Goal: Task Accomplishment & Management: Use online tool/utility

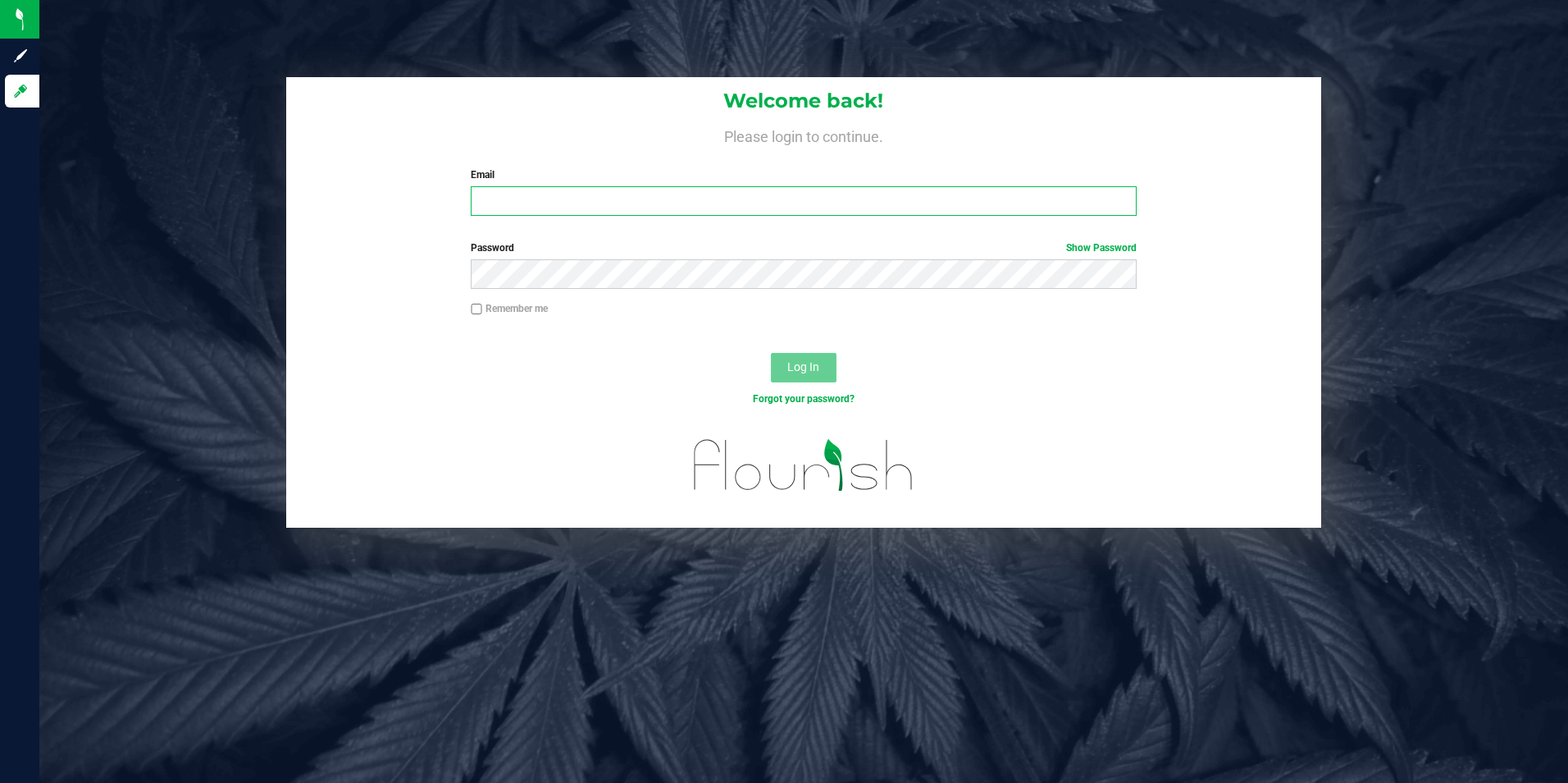
type input "[EMAIL_ADDRESS][DOMAIN_NAME]"
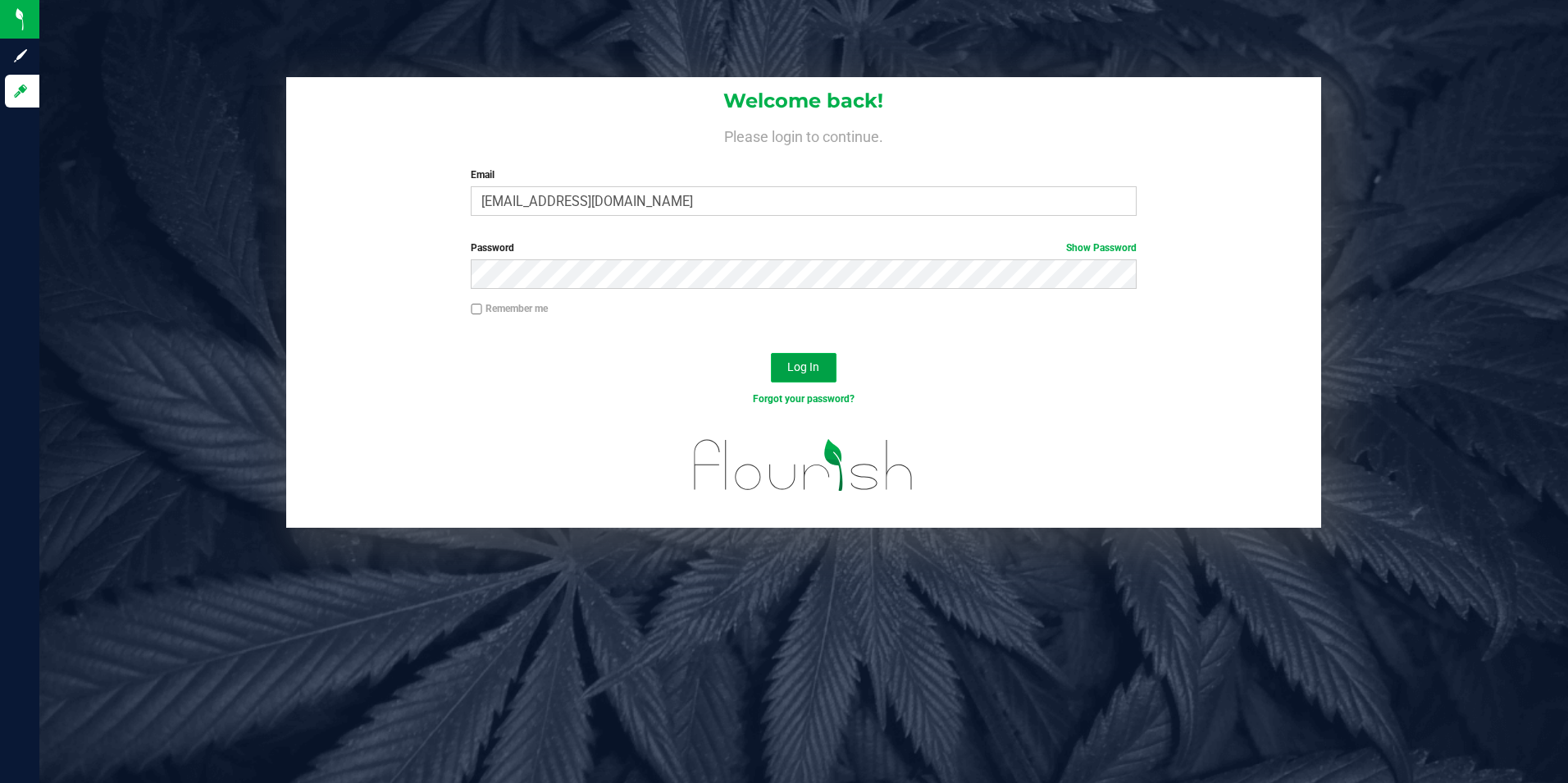
click at [791, 372] on span "Log In" at bounding box center [803, 366] width 32 height 13
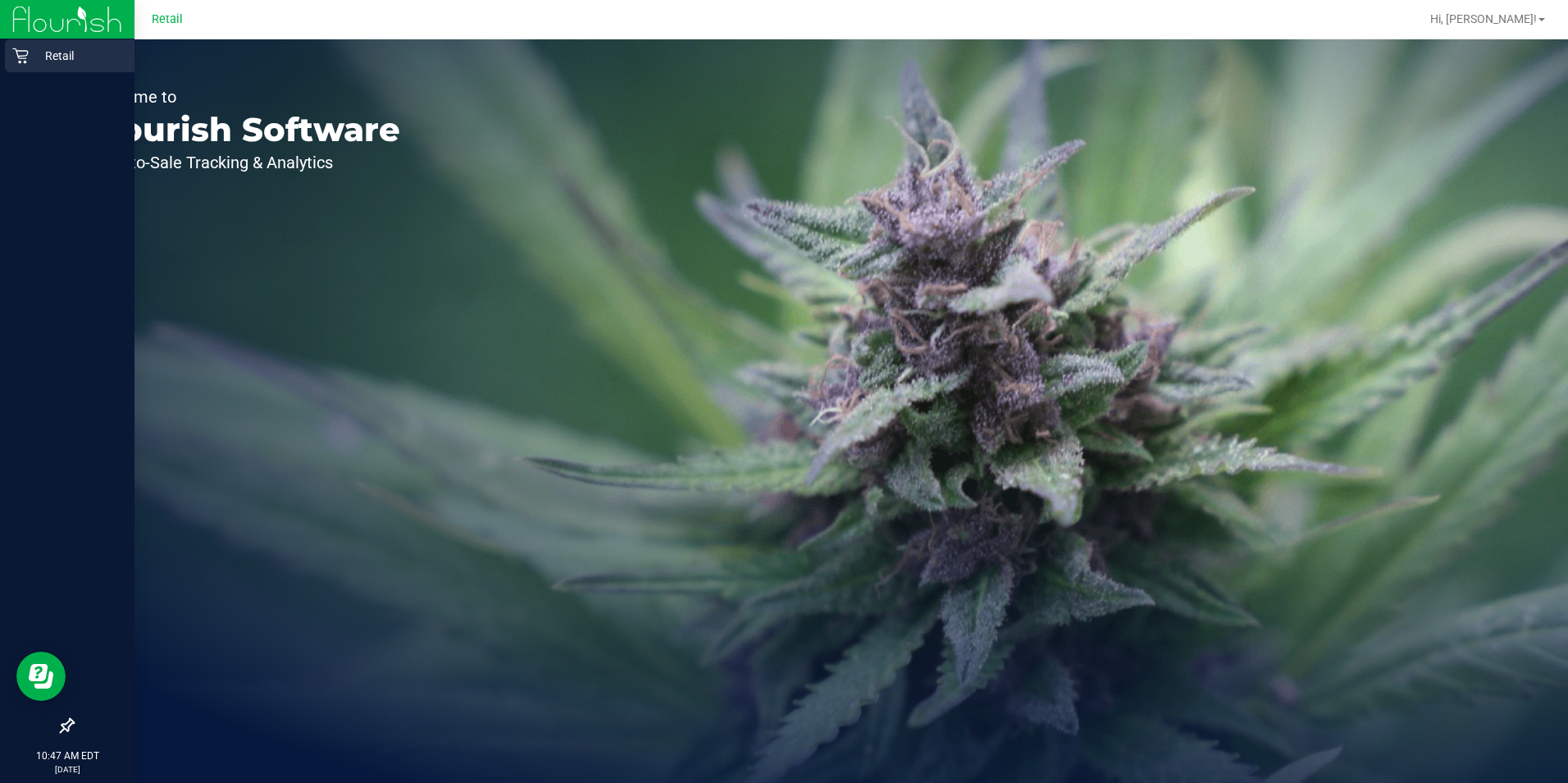
click at [27, 51] on icon at bounding box center [21, 55] width 17 height 17
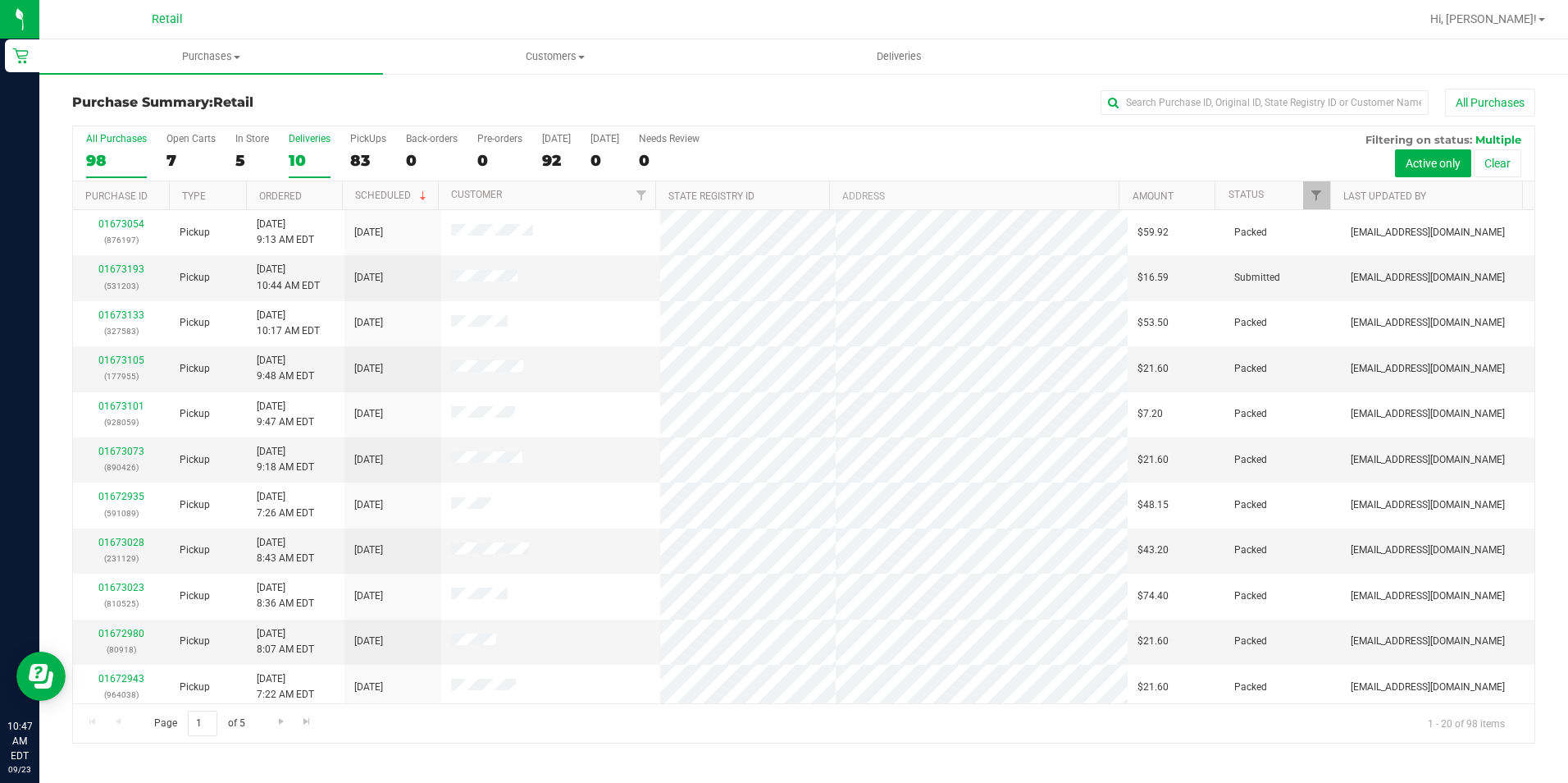
click at [294, 163] on div "10" at bounding box center [309, 160] width 42 height 19
click at [0, 0] on input "Deliveries 10" at bounding box center [0, 0] width 0 height 0
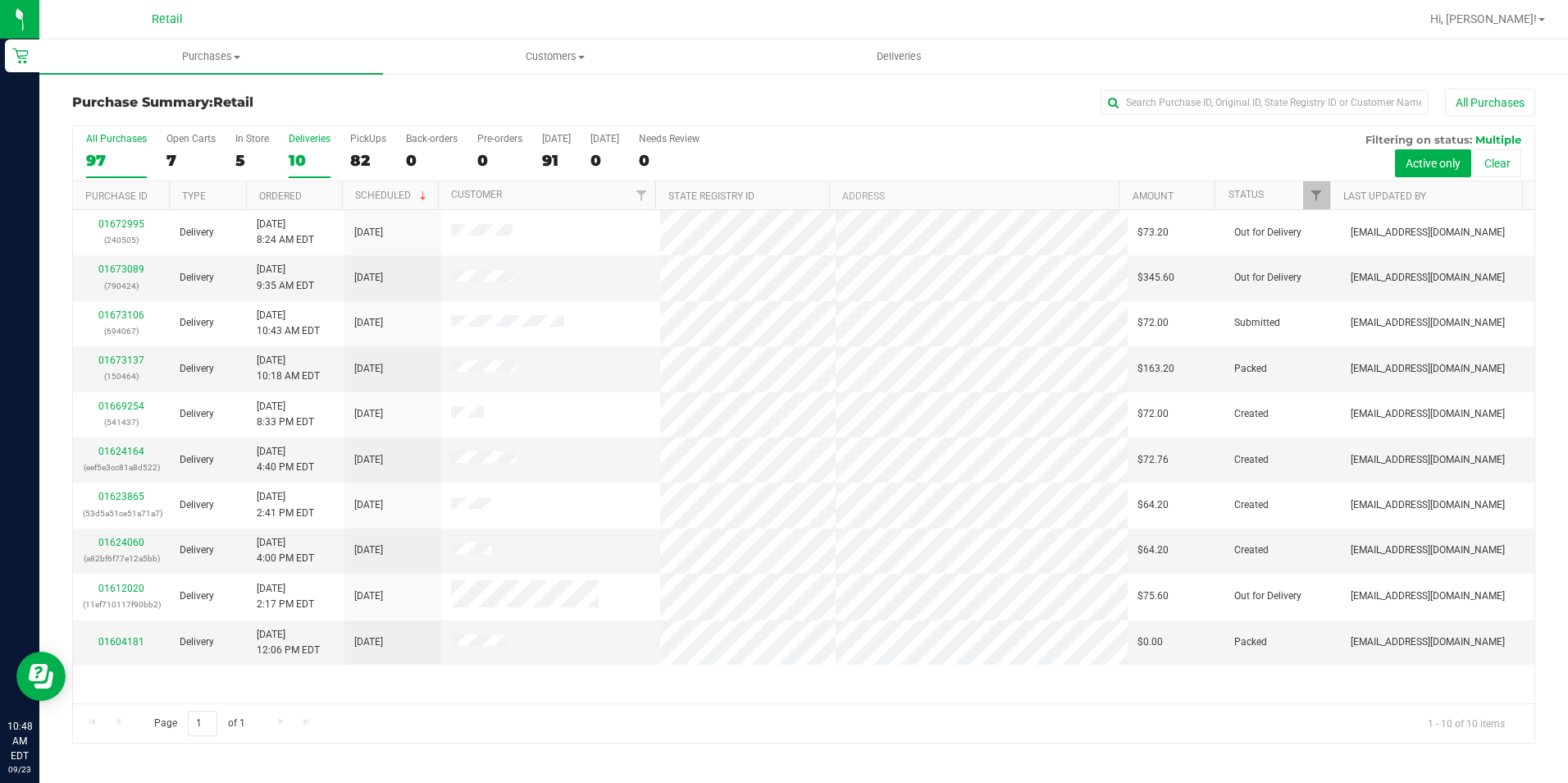
click at [120, 160] on div "97" at bounding box center [117, 160] width 61 height 19
click at [0, 0] on input "All Purchases 97" at bounding box center [0, 0] width 0 height 0
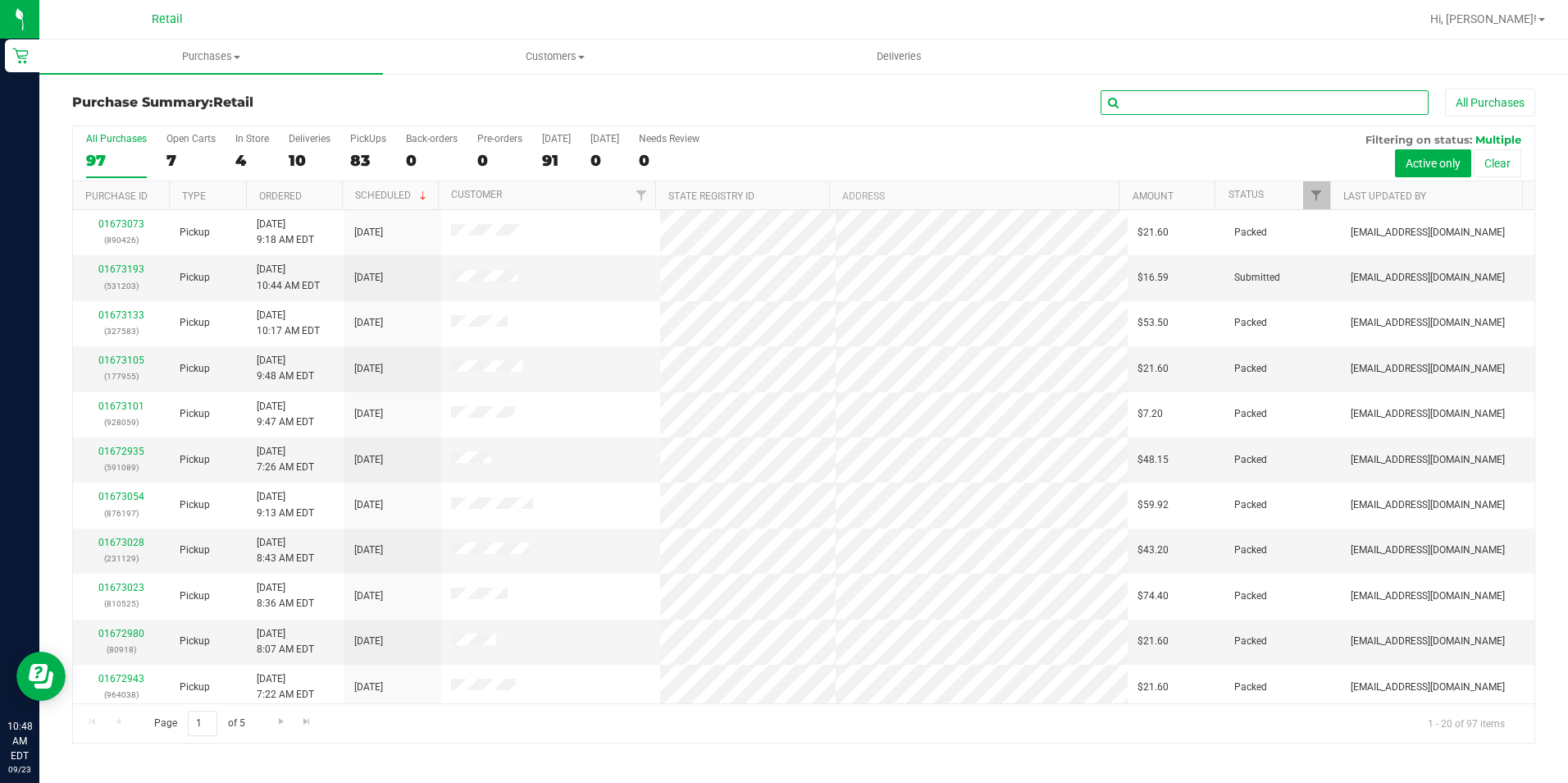
click at [754, 109] on input "text" at bounding box center [1264, 102] width 328 height 25
type input "570"
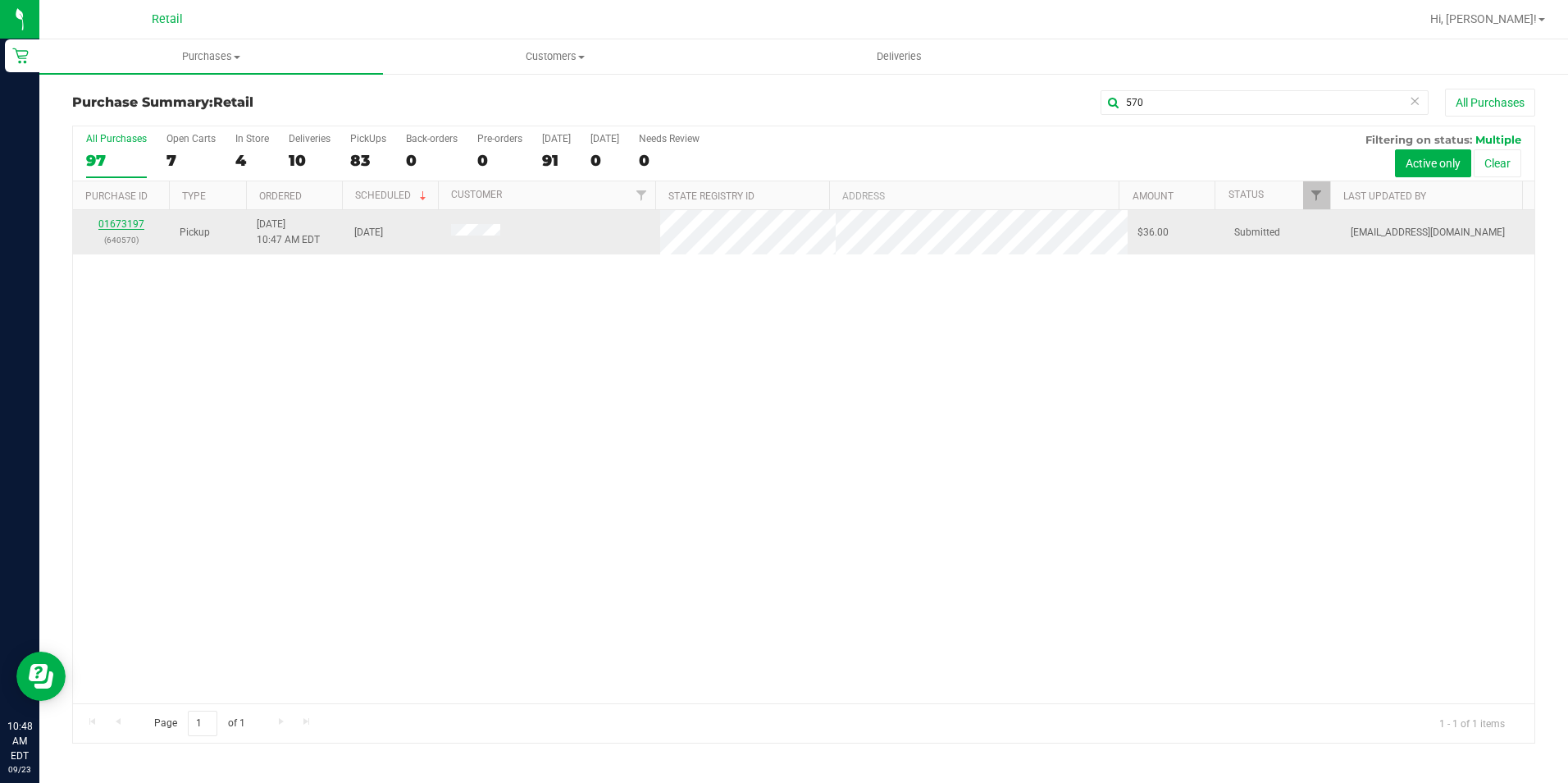
click at [126, 225] on link "01673197" at bounding box center [121, 224] width 46 height 12
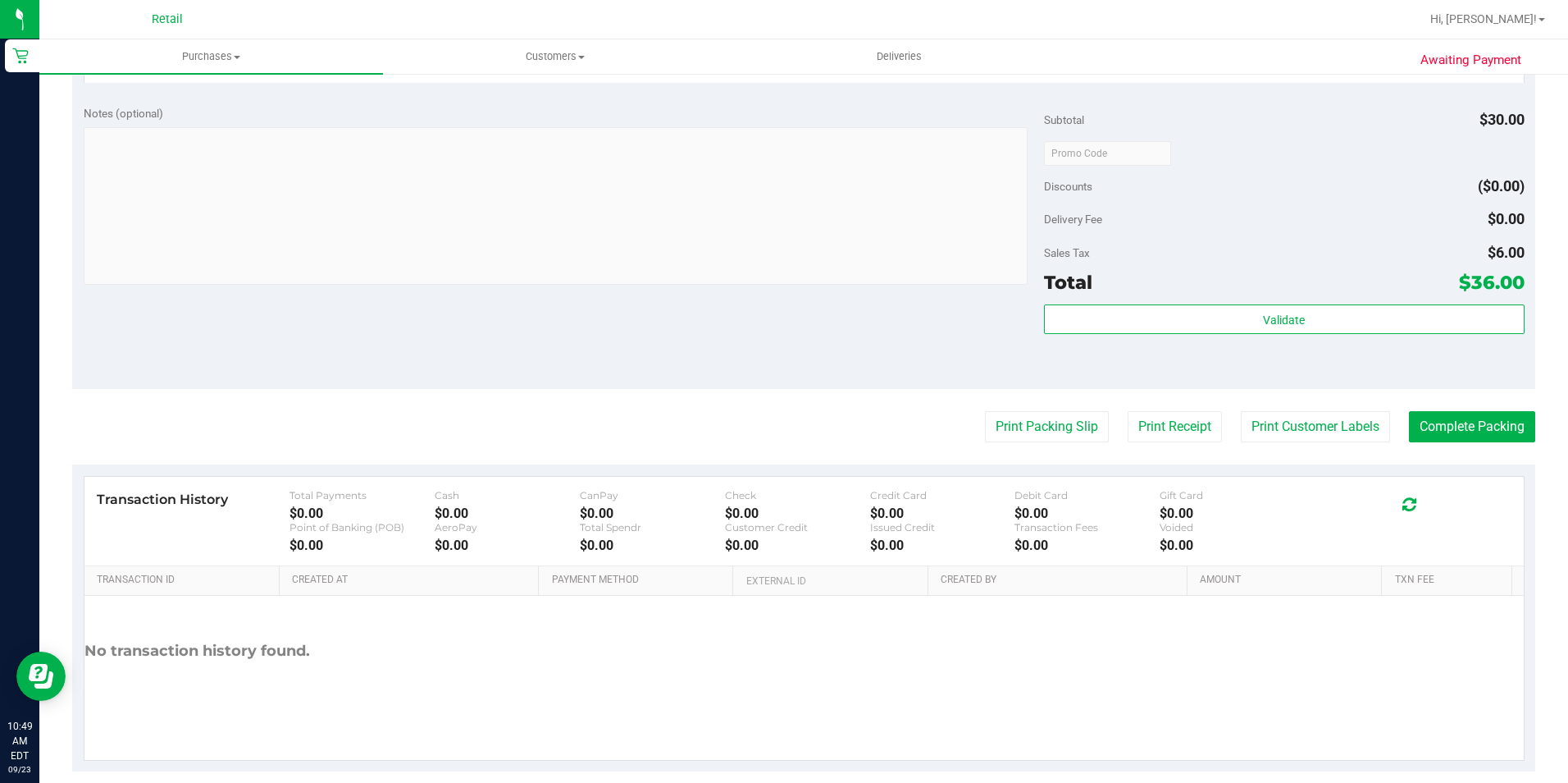
scroll to position [558, 0]
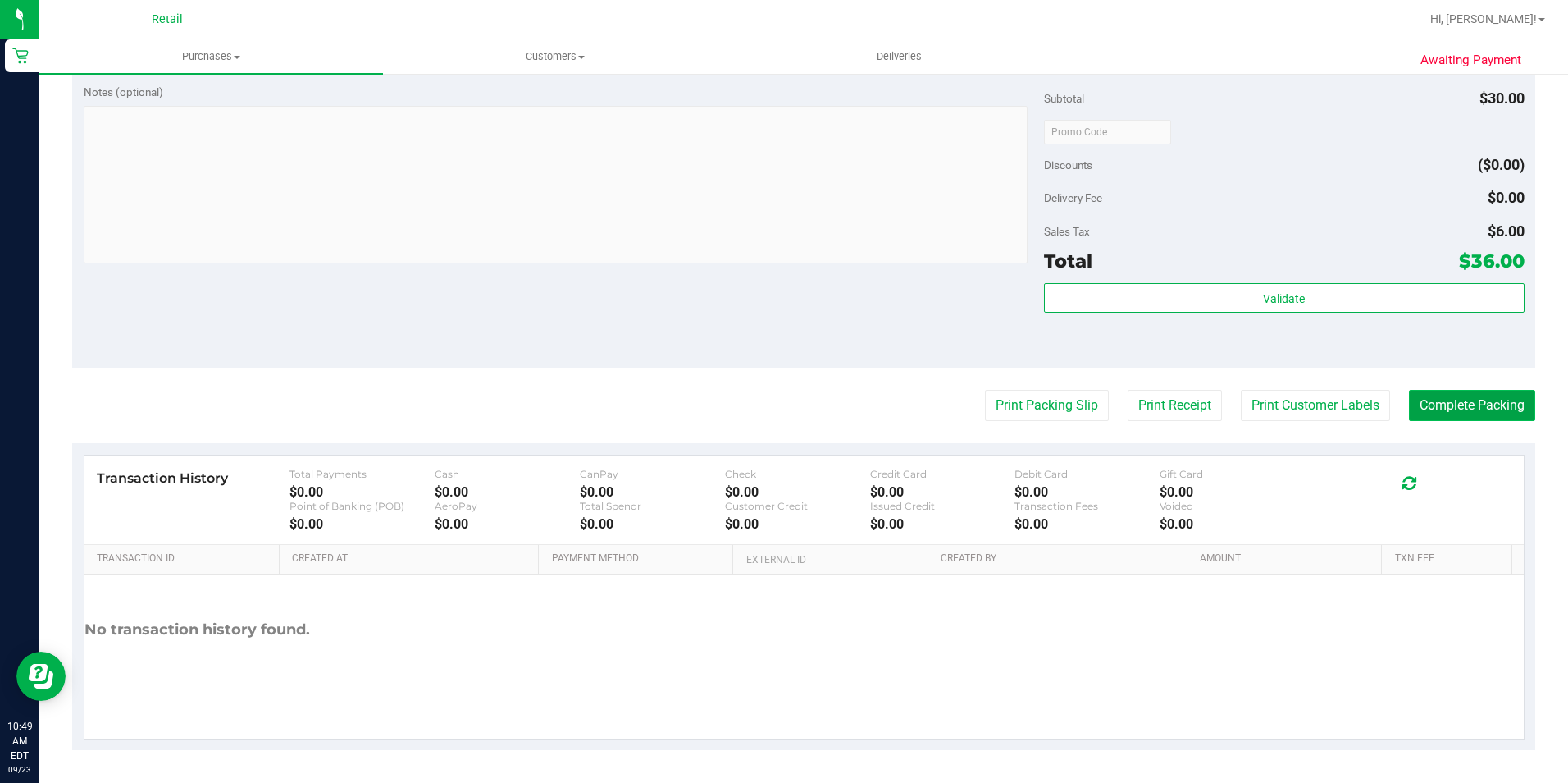
click at [754, 407] on button "Complete Packing" at bounding box center [1471, 405] width 126 height 31
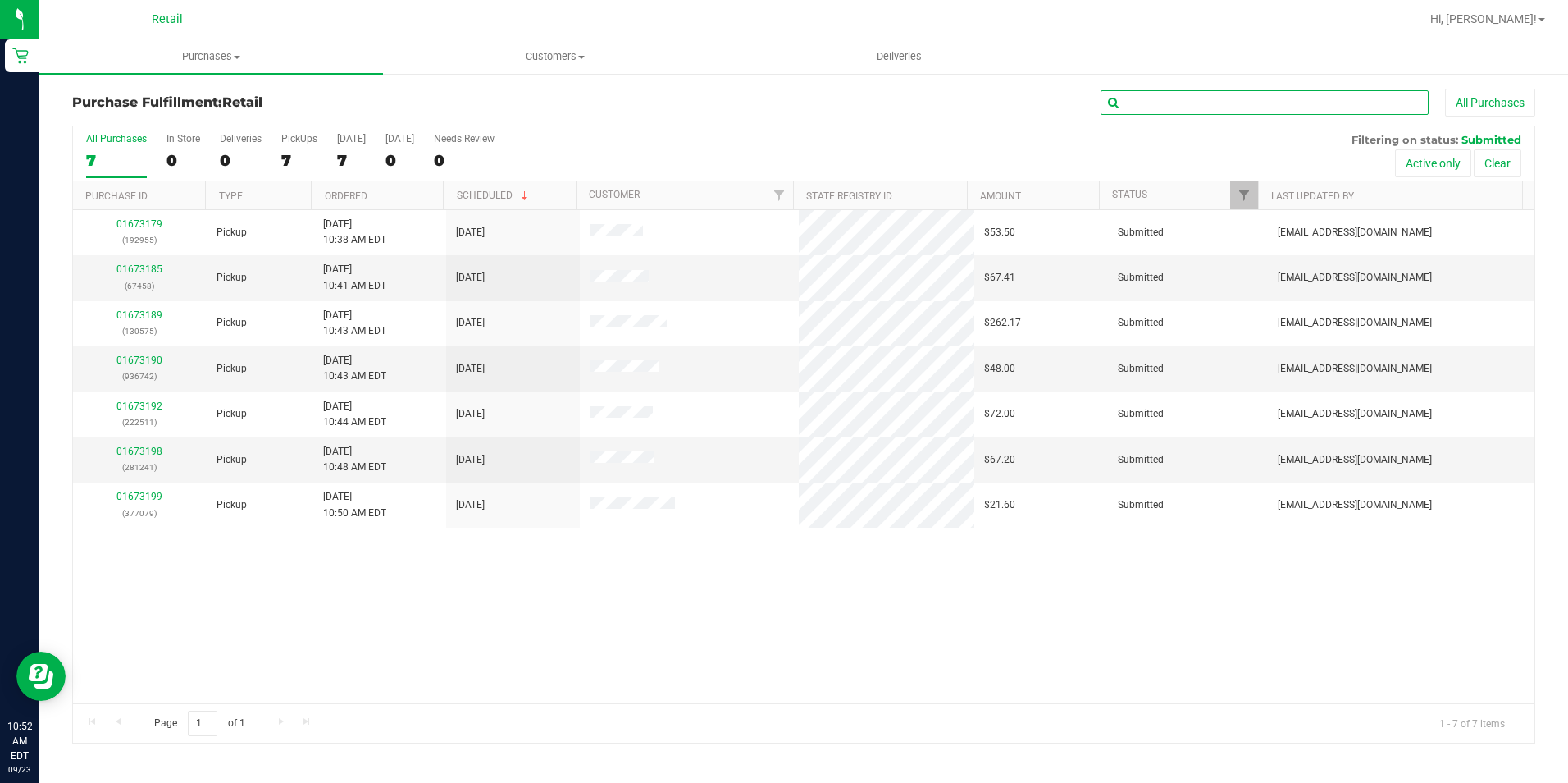
click at [754, 100] on input "text" at bounding box center [1264, 102] width 328 height 25
